Goal: Task Accomplishment & Management: Manage account settings

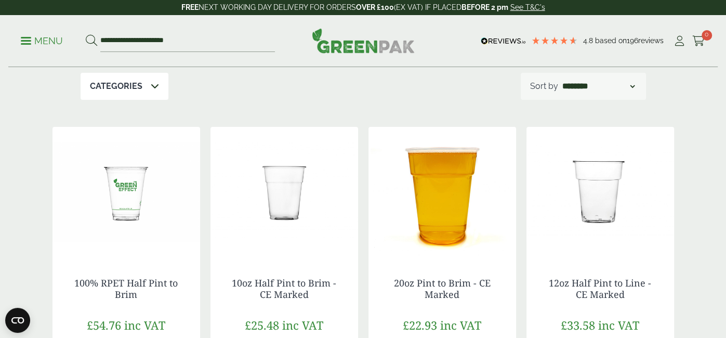
scroll to position [159, 0]
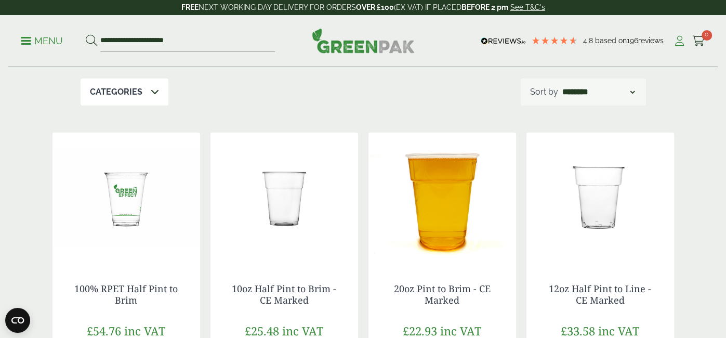
click at [679, 36] on icon at bounding box center [679, 41] width 13 height 10
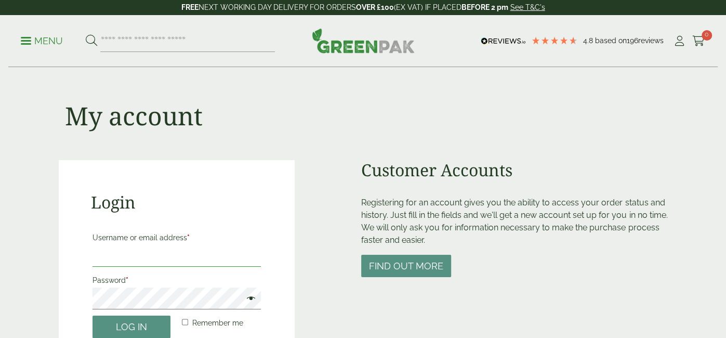
click at [230, 258] on input "Username or email address *" at bounding box center [177, 256] width 169 height 22
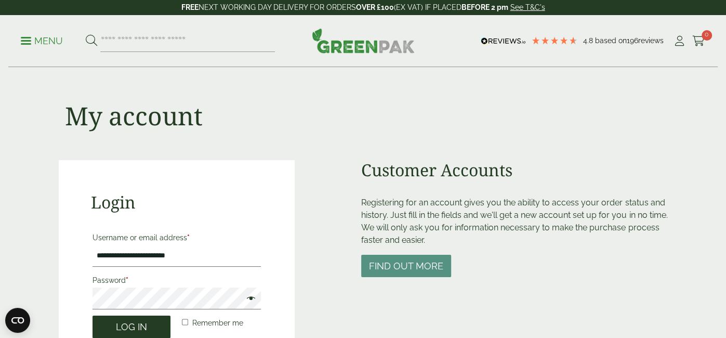
click at [147, 328] on button "Log in" at bounding box center [132, 327] width 78 height 22
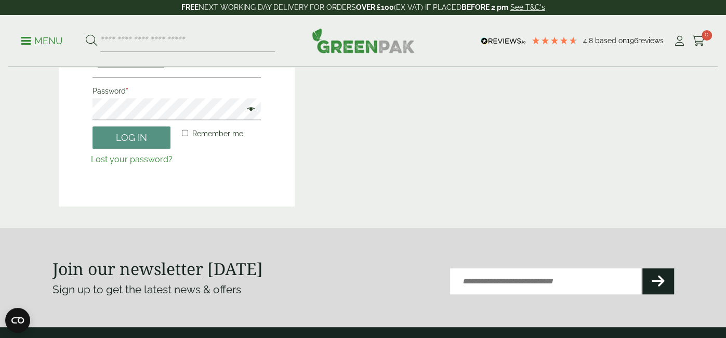
scroll to position [147, 0]
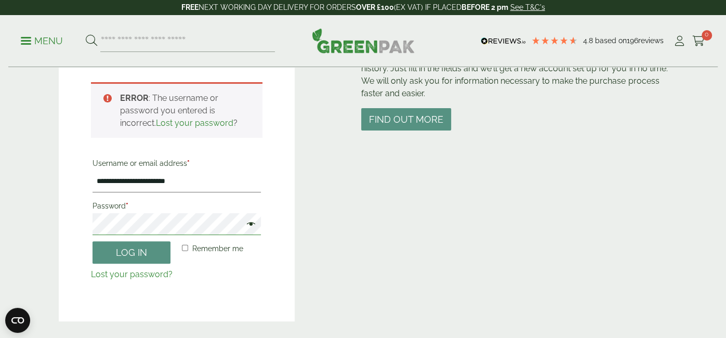
click at [93, 241] on button "Log in" at bounding box center [132, 252] width 78 height 22
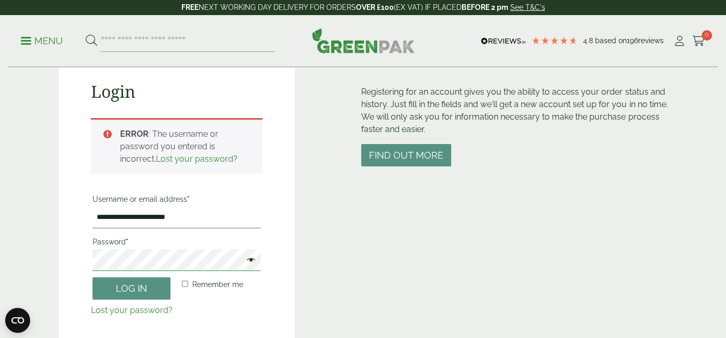
scroll to position [109, 0]
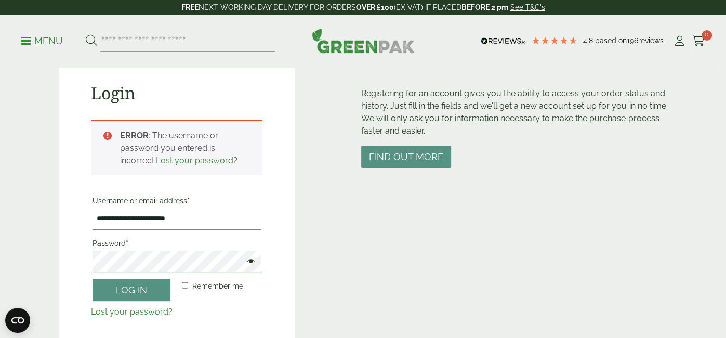
click at [93, 279] on button "Log in" at bounding box center [132, 290] width 78 height 22
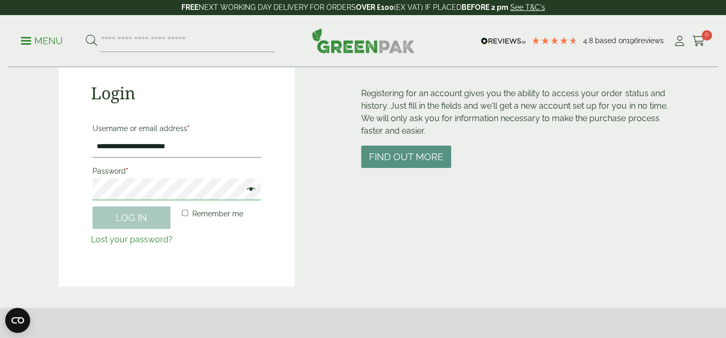
scroll to position [228, 0]
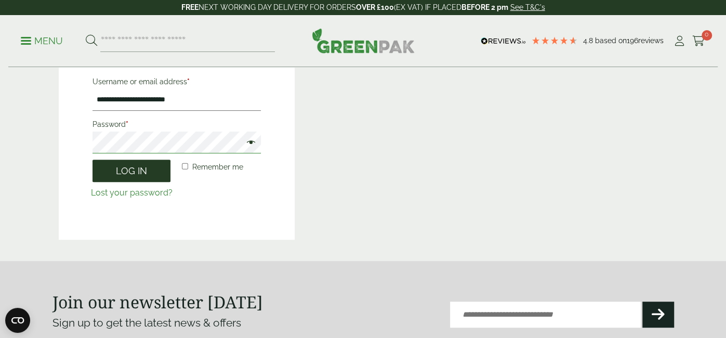
click at [93, 160] on button "Log in" at bounding box center [132, 171] width 78 height 22
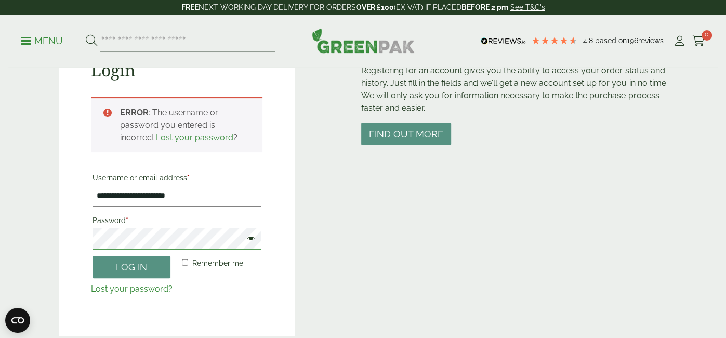
scroll to position [133, 0]
click at [148, 195] on input "**********" at bounding box center [177, 196] width 169 height 22
type input "**********"
click at [93, 255] on button "Log in" at bounding box center [132, 266] width 78 height 22
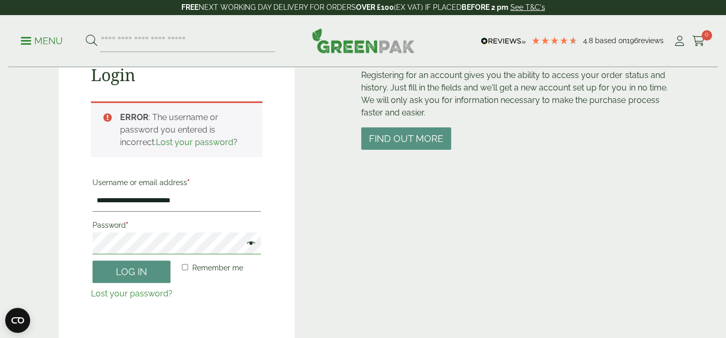
scroll to position [123, 0]
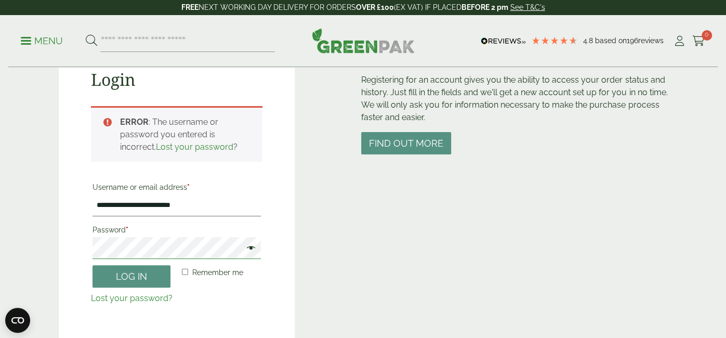
click at [93, 265] on button "Log in" at bounding box center [132, 276] width 78 height 22
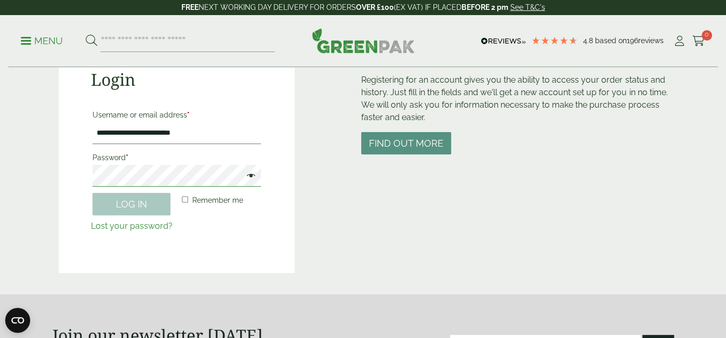
scroll to position [228, 0]
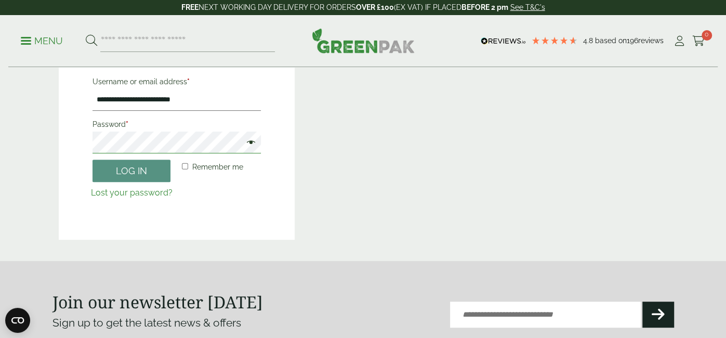
click at [93, 160] on button "Log in" at bounding box center [132, 171] width 78 height 22
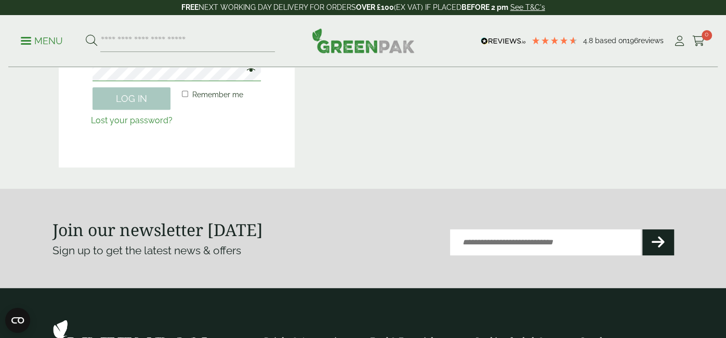
scroll to position [156, 0]
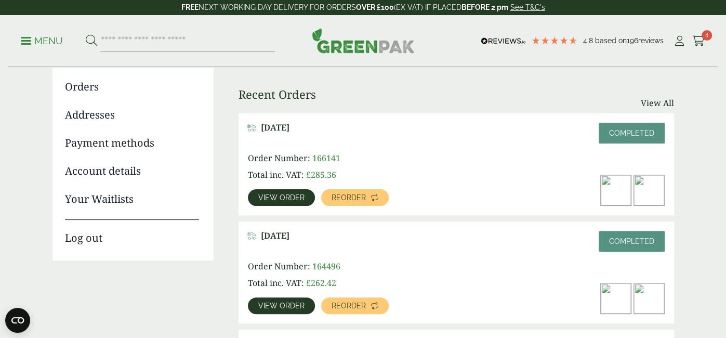
click at [283, 202] on link "View order" at bounding box center [281, 197] width 67 height 17
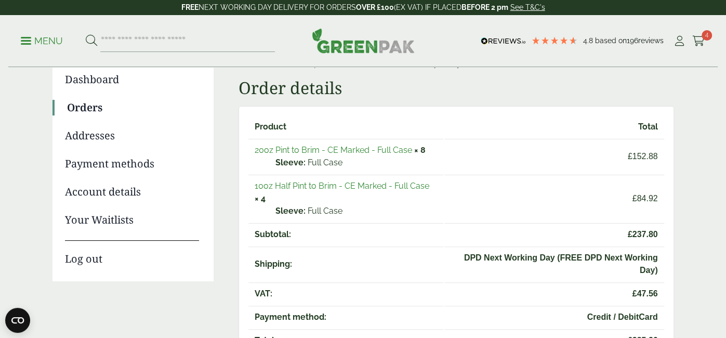
click at [368, 188] on link "10oz Half Pint to Brim - CE Marked - Full Case" at bounding box center [342, 186] width 175 height 10
